Goal: Task Accomplishment & Management: Manage account settings

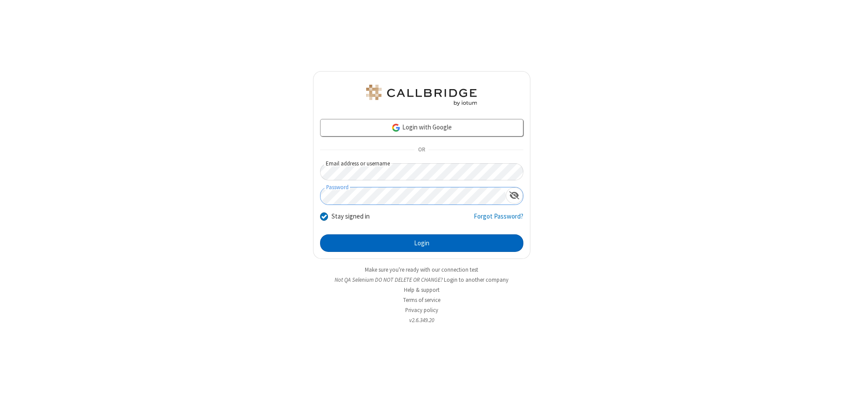
click at [422, 243] on button "Login" at bounding box center [421, 244] width 203 height 18
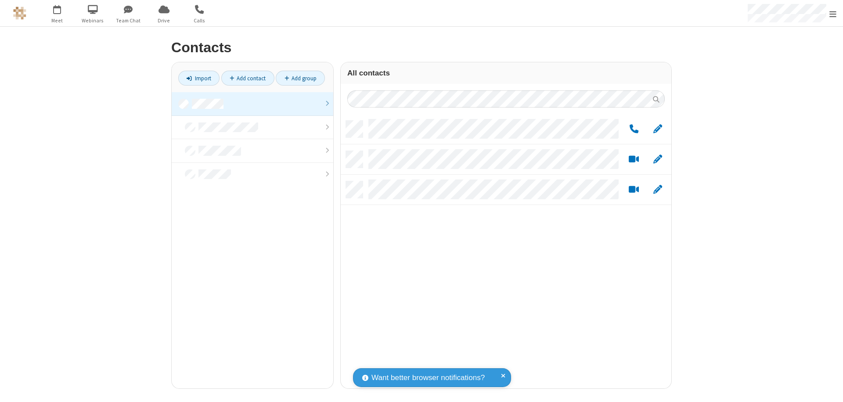
click at [253, 104] on link at bounding box center [253, 104] width 162 height 24
click at [300, 78] on link "Add group" at bounding box center [300, 78] width 49 height 15
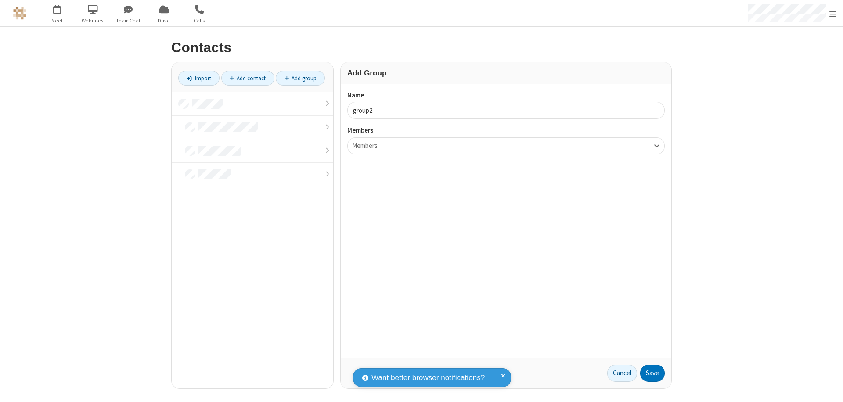
type input "group2"
type input "name19"
click at [653, 373] on button "Save" at bounding box center [652, 374] width 25 height 18
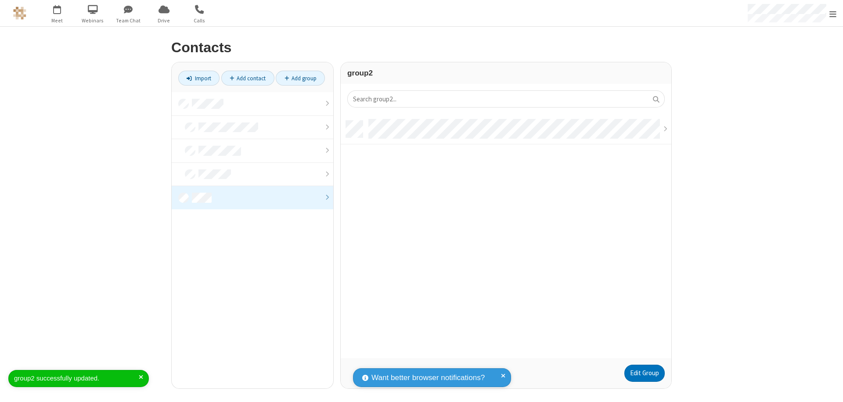
scroll to position [238, 324]
click at [644, 373] on link "Edit Group" at bounding box center [644, 374] width 40 height 18
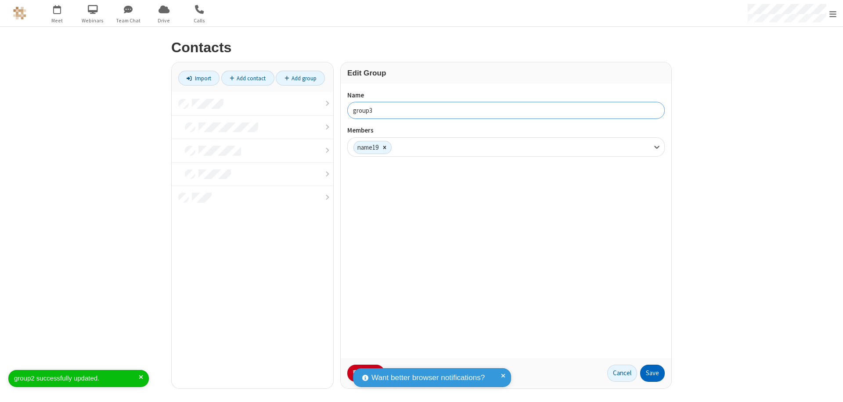
type input "group3"
click at [653, 373] on button "Save" at bounding box center [652, 374] width 25 height 18
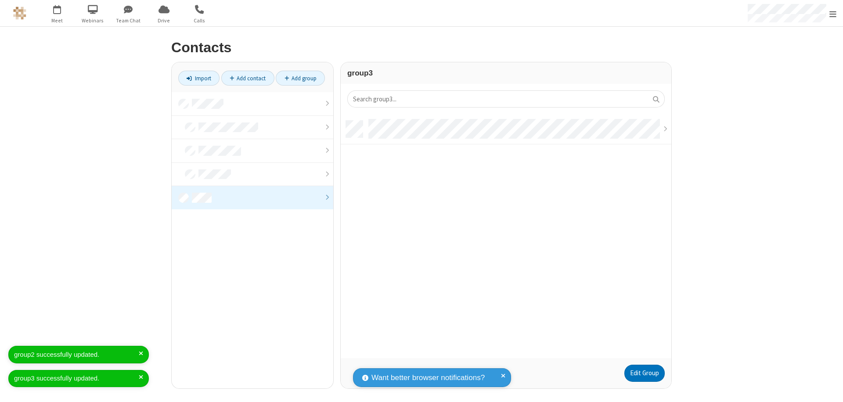
scroll to position [238, 324]
